Goal: Information Seeking & Learning: Learn about a topic

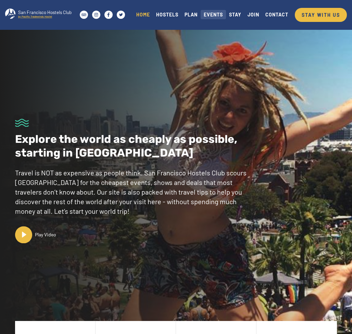
click at [216, 16] on link "EVENTS" at bounding box center [213, 14] width 25 height 9
click at [271, 14] on link "CONTACT" at bounding box center [276, 14] width 29 height 9
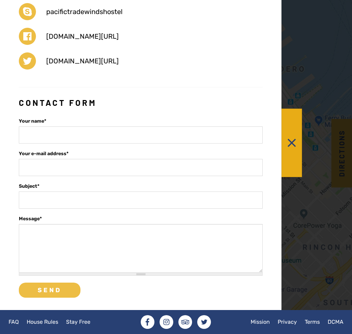
scroll to position [1295, 0]
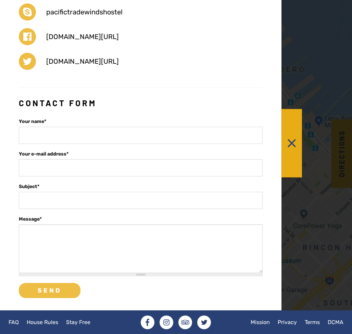
click at [293, 148] on button at bounding box center [291, 143] width 21 height 68
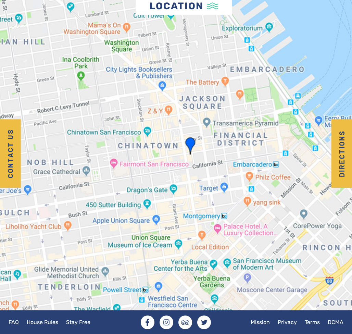
click at [285, 328] on div "FAQ House Rules Stay Free Facebook Instagram Tripadvisor Twitter Mission Privac…" at bounding box center [176, 322] width 352 height 14
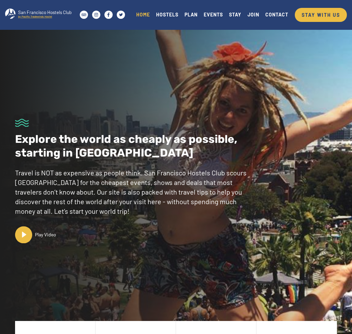
scroll to position [0, 0]
click at [168, 13] on link "HOSTELS" at bounding box center [167, 14] width 28 height 9
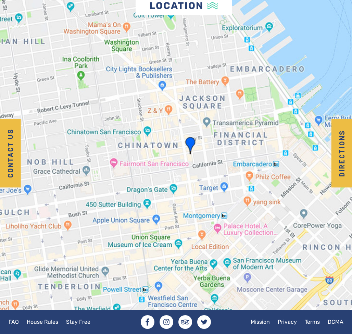
scroll to position [1295, 0]
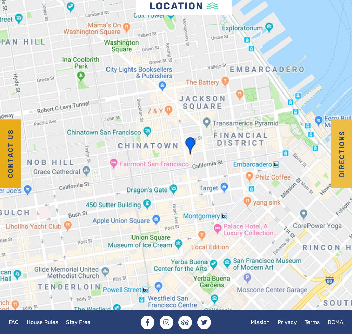
click at [13, 151] on button "Contact us" at bounding box center [10, 153] width 21 height 68
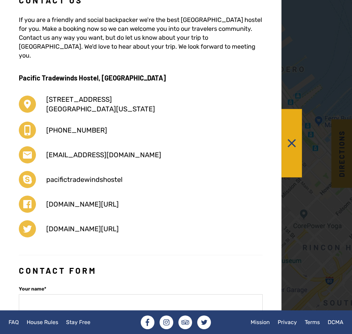
click at [293, 145] on button at bounding box center [291, 143] width 21 height 68
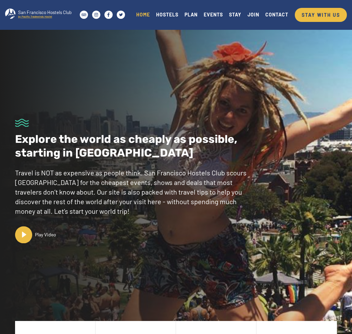
scroll to position [0, 0]
click at [163, 16] on link "HOSTELS" at bounding box center [167, 14] width 28 height 9
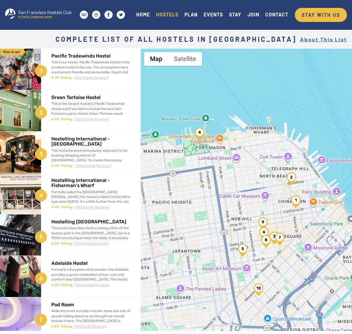
click at [295, 207] on img "Pacific Tradewinds Hostel" at bounding box center [296, 201] width 10 height 13
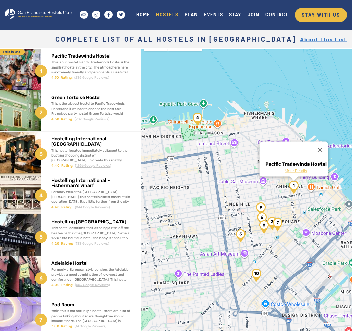
scroll to position [16, 0]
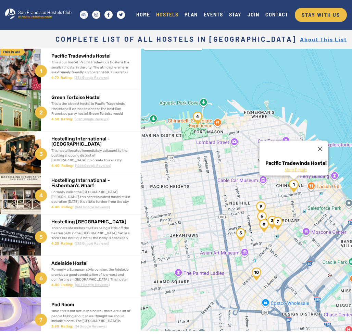
click at [278, 222] on img "Pod Room" at bounding box center [278, 223] width 10 height 13
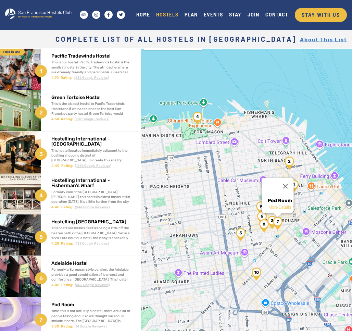
click at [270, 219] on img "Hostelling International - Downtown" at bounding box center [272, 222] width 10 height 13
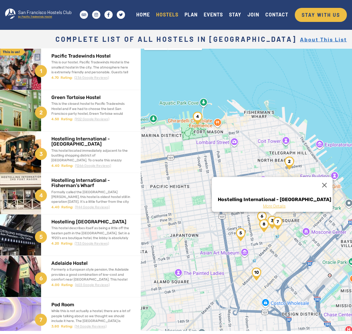
click at [264, 224] on img "Orange Village Hostel" at bounding box center [264, 225] width 10 height 13
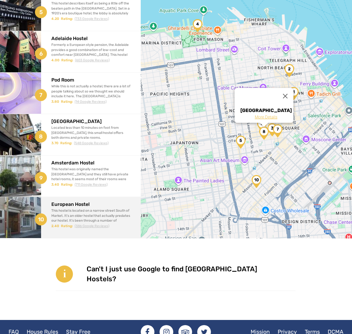
scroll to position [92, 0]
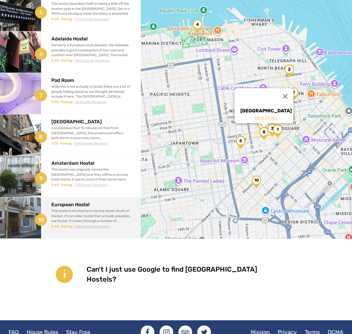
click at [106, 204] on h2 "European Hostel" at bounding box center [90, 204] width 79 height 5
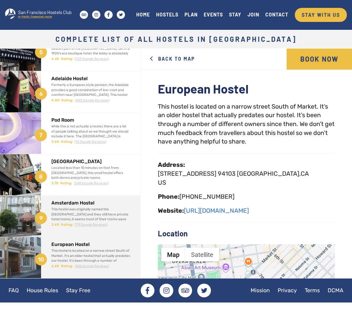
scroll to position [184, 0]
click at [94, 204] on h2 "Amsterdam Hostel" at bounding box center [90, 202] width 79 height 5
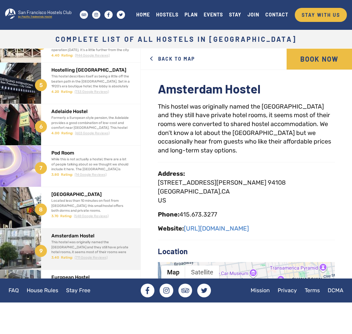
scroll to position [151, 0]
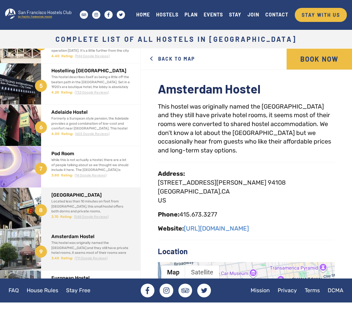
click at [95, 204] on div "Located less than 10 minutes on foot from [GEOGRAPHIC_DATA], this small hostel …" at bounding box center [90, 206] width 79 height 15
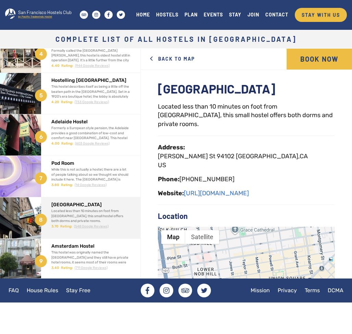
scroll to position [139, 0]
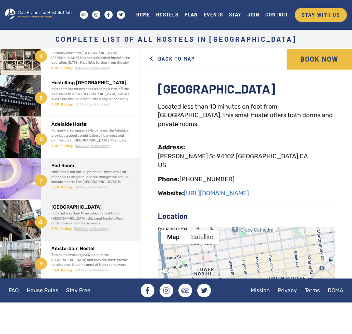
click at [109, 170] on div "While this is not actually a hostel, there are a lot of people talking about so…" at bounding box center [90, 186] width 79 height 34
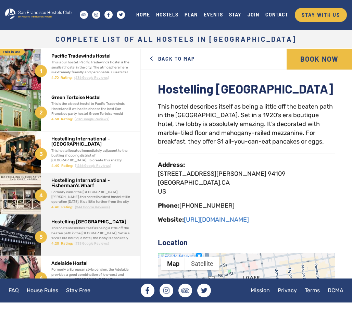
click at [109, 182] on h2 "Hostelling International - Fisherman's Wharf" at bounding box center [90, 183] width 79 height 11
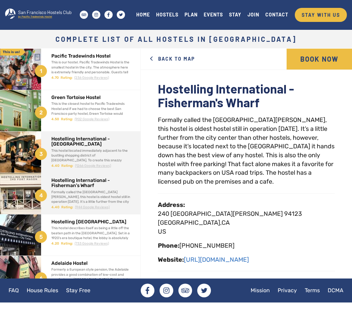
click at [112, 139] on h2 "Hostelling International - [GEOGRAPHIC_DATA]" at bounding box center [90, 141] width 79 height 11
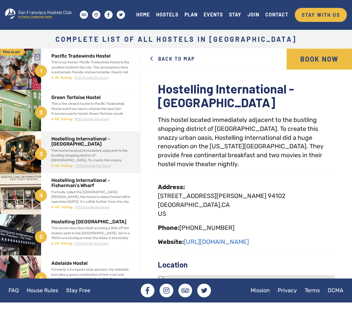
scroll to position [1, 0]
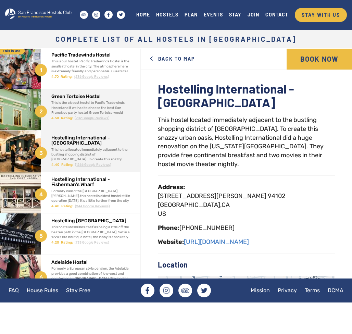
click at [123, 93] on div "Green Tortoise Hostel This is the closest hostel to Pacific Tradewinds Hostel a…" at bounding box center [90, 105] width 79 height 32
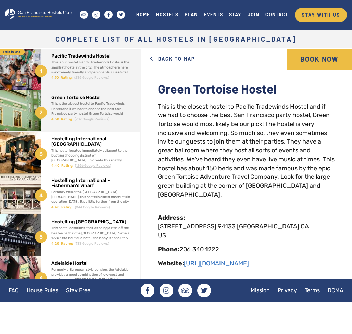
click at [130, 67] on div "Pacific Tradewinds Hostel This is our hostel. Pacific Tradewinds Hostel is the …" at bounding box center [90, 65] width 89 height 32
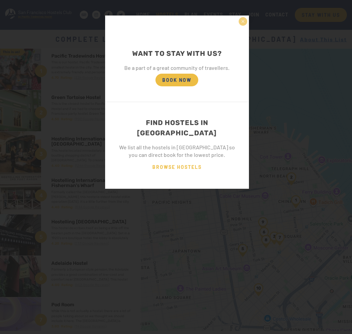
click at [245, 24] on button "×" at bounding box center [242, 21] width 9 height 9
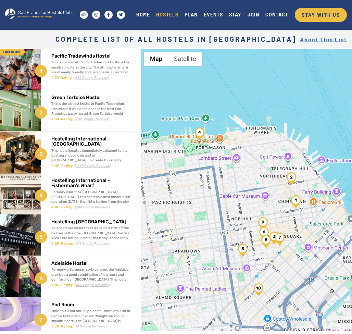
click at [233, 22] on div "HOME HOSTELS PLAN EVENTS STAY JOIN CONTACT STAY WITH US" at bounding box center [240, 12] width 214 height 17
click at [234, 11] on link "STAY" at bounding box center [235, 14] width 18 height 9
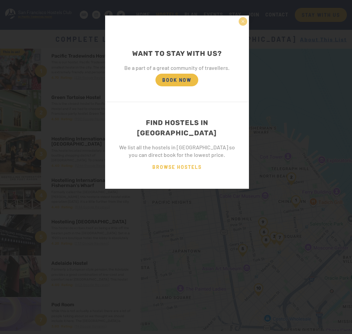
click at [242, 23] on button "×" at bounding box center [242, 21] width 9 height 9
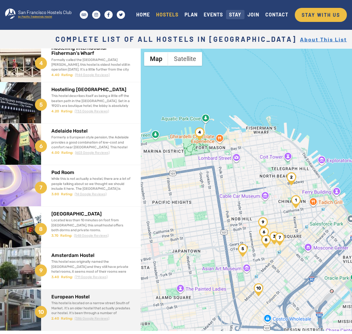
scroll to position [132, 0]
click at [97, 300] on div "European Hostel This hostel is located on a narrow street South of Market. It’s…" at bounding box center [90, 305] width 79 height 32
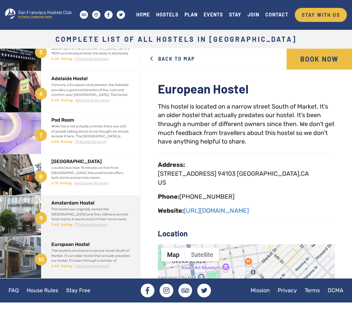
scroll to position [184, 0]
click at [69, 204] on h2 "Amsterdam Hostel" at bounding box center [90, 202] width 79 height 5
